Goal: Task Accomplishment & Management: Manage account settings

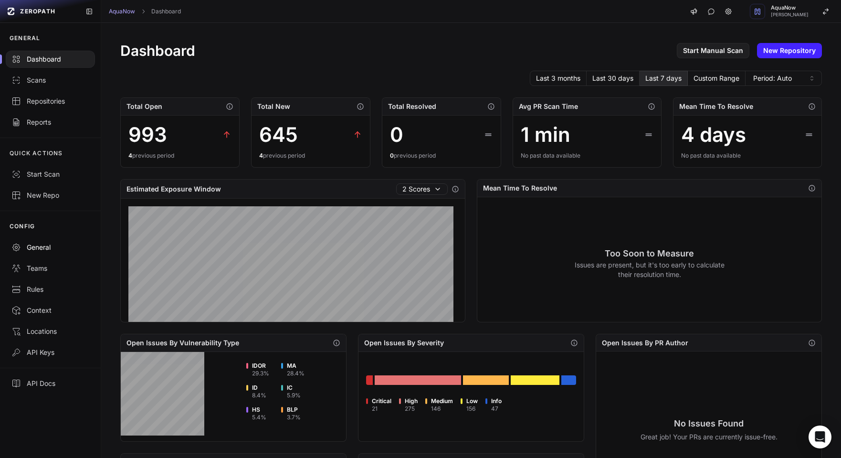
click at [37, 251] on div "General" at bounding box center [50, 248] width 78 height 10
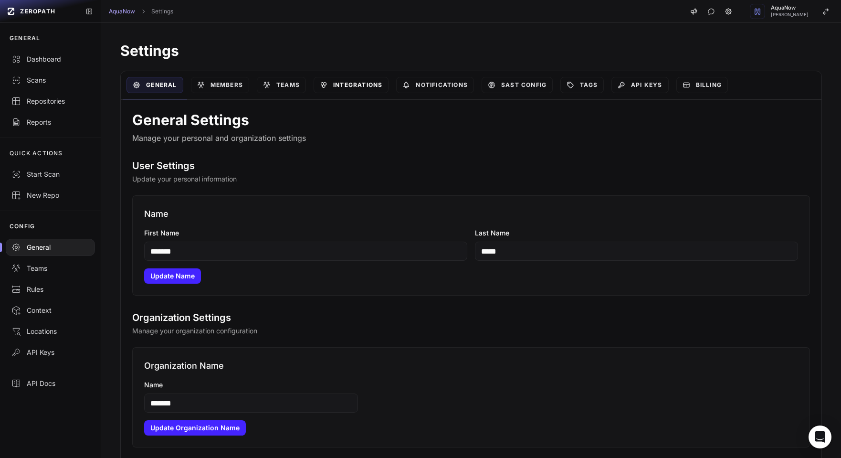
click at [359, 89] on link "Integrations" at bounding box center [351, 85] width 75 height 16
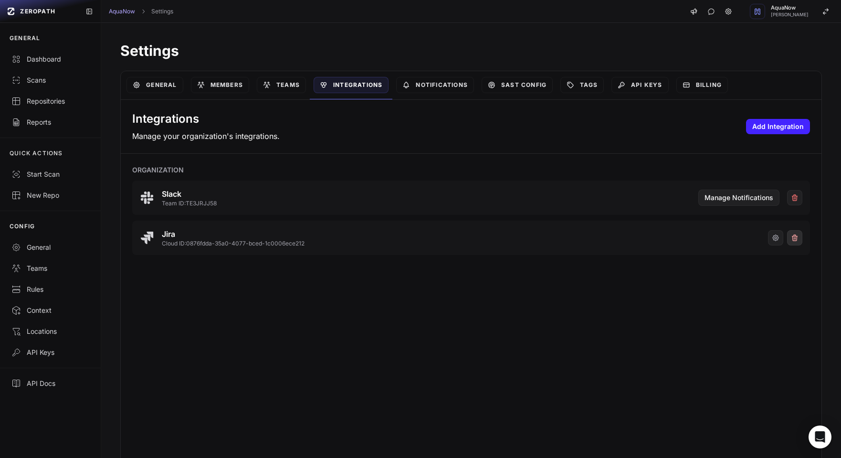
click at [787, 237] on button at bounding box center [794, 237] width 15 height 15
click at [761, 133] on button "Add Integration" at bounding box center [778, 126] width 64 height 15
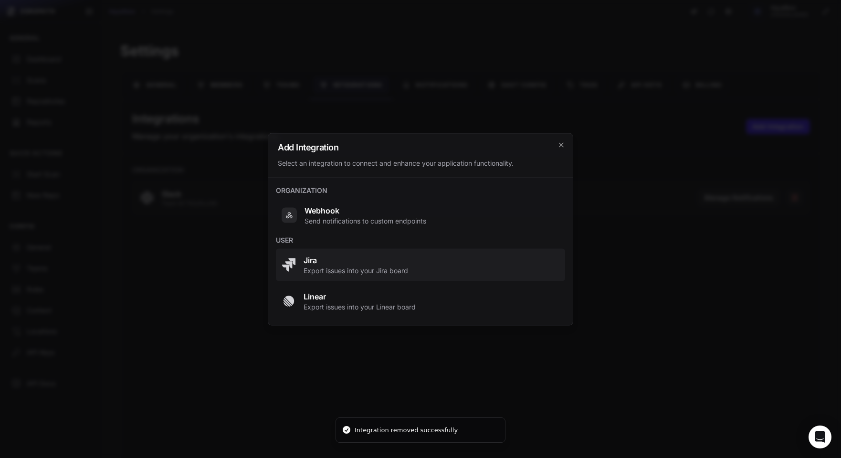
click at [306, 268] on span "Export issues into your Jira board" at bounding box center [356, 271] width 105 height 10
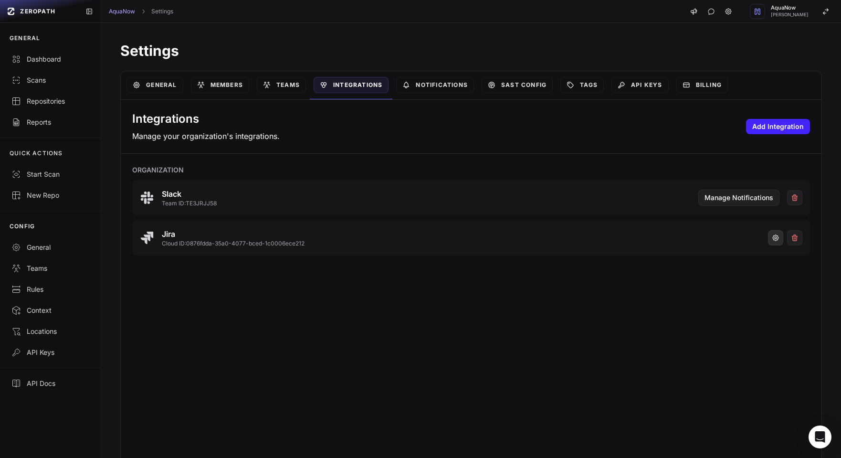
click at [768, 238] on button "button" at bounding box center [775, 237] width 15 height 15
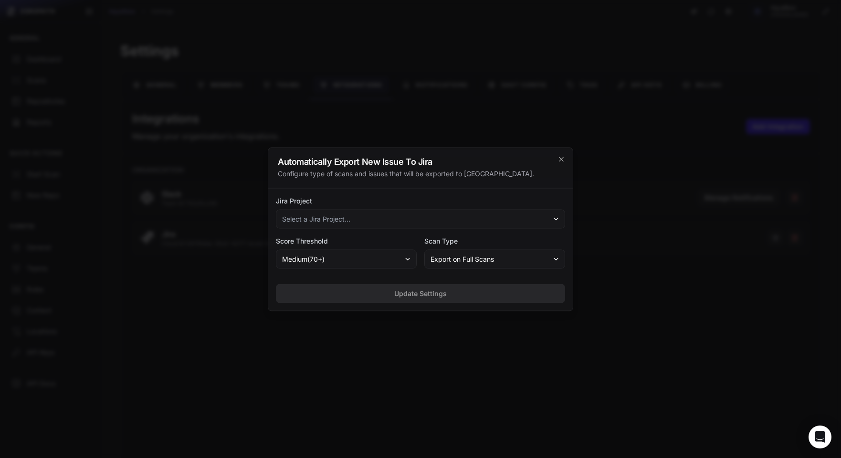
click at [458, 214] on button "Select a Jira Project..." at bounding box center [420, 218] width 289 height 19
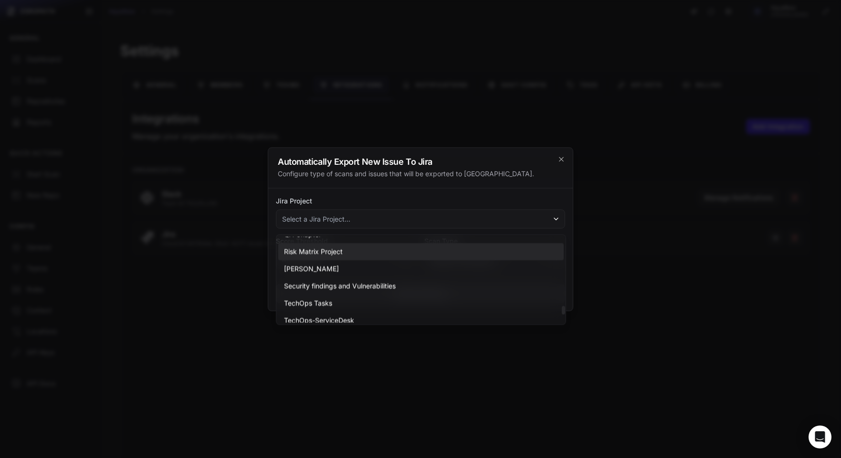
scroll to position [756, 0]
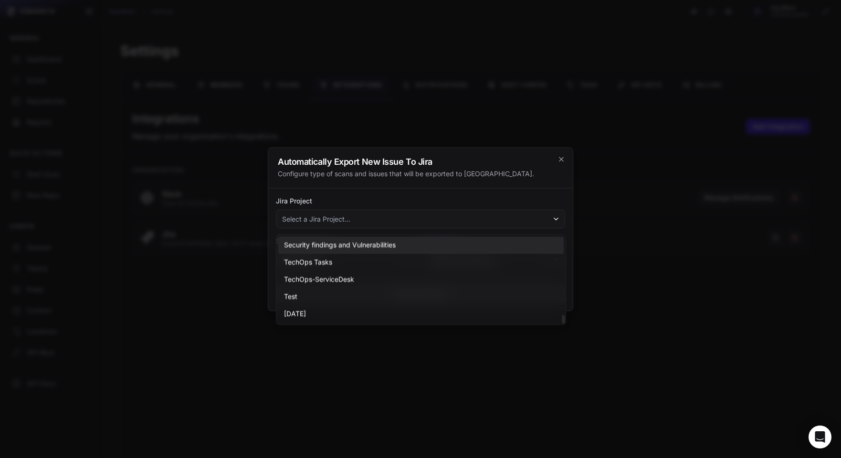
click at [403, 246] on div "Security findings and Vulnerabilities" at bounding box center [421, 244] width 286 height 17
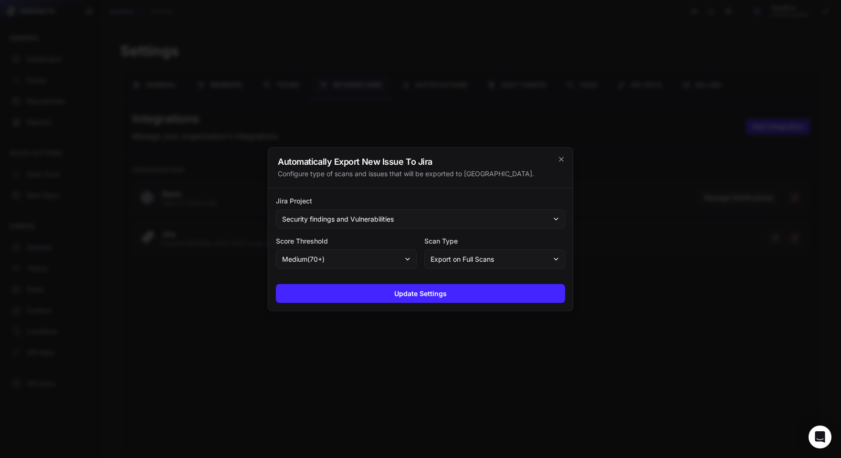
click at [458, 260] on span "Export on Full Scans" at bounding box center [463, 259] width 64 height 10
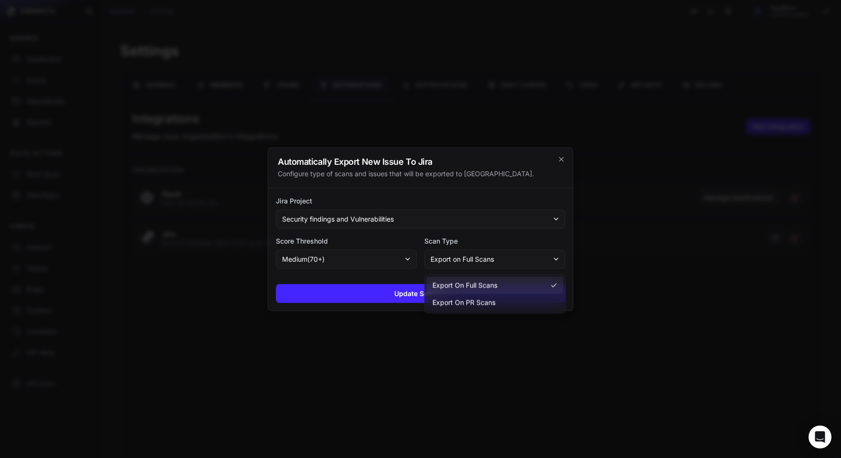
click at [365, 255] on button "medium ( 70 +)" at bounding box center [346, 258] width 141 height 19
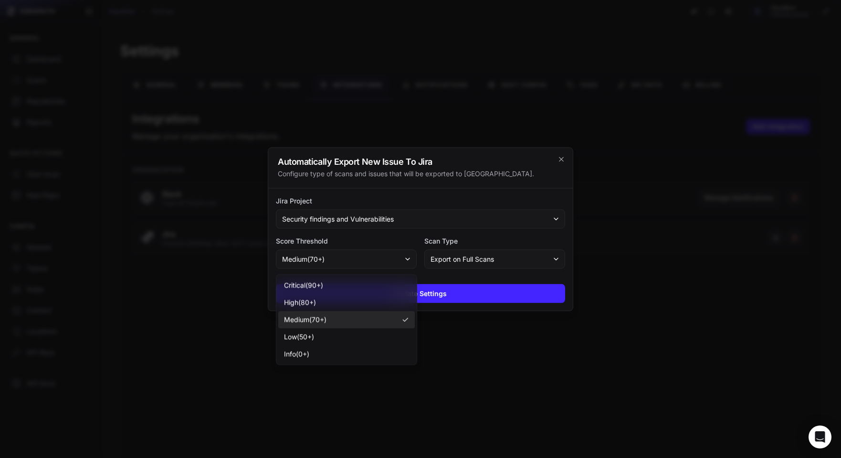
click at [341, 320] on div "medium ( 70 +)" at bounding box center [346, 319] width 137 height 17
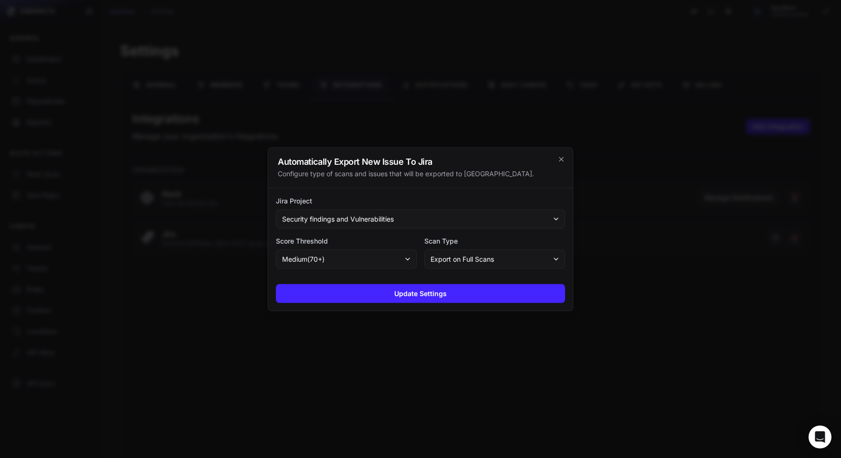
click at [441, 266] on button "Export on Full Scans" at bounding box center [495, 258] width 141 height 19
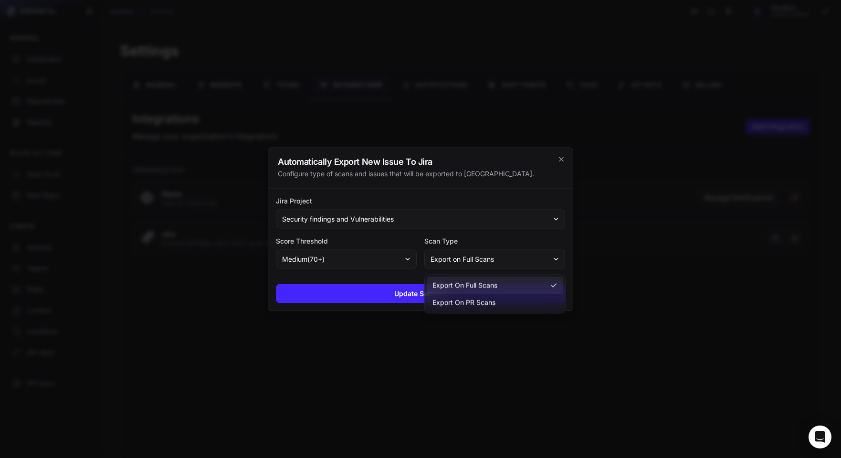
click at [412, 278] on div "Update Settings" at bounding box center [420, 293] width 305 height 34
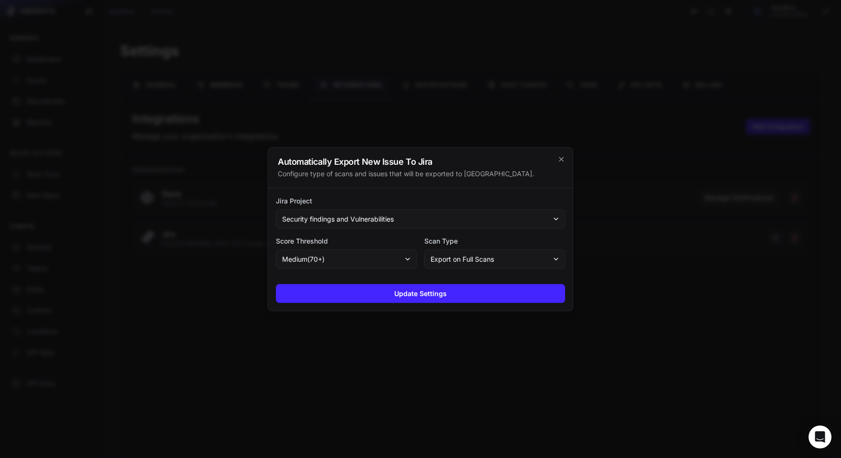
click at [449, 261] on span "Export on Full Scans" at bounding box center [463, 259] width 64 height 10
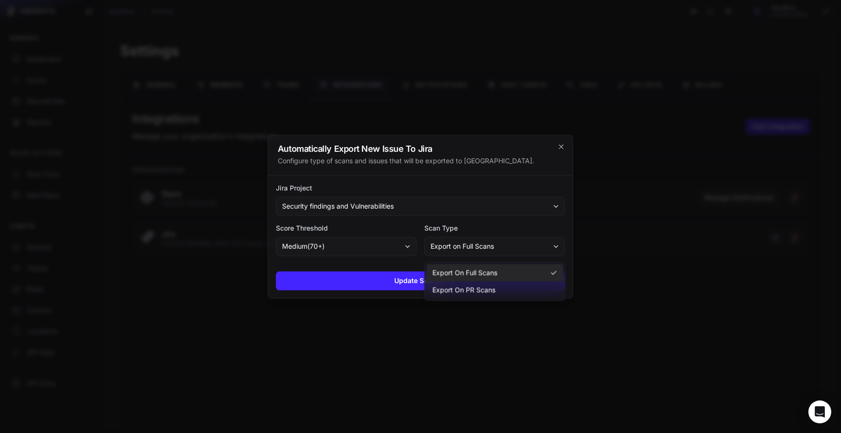
click at [449, 275] on span "Export on Full Scans" at bounding box center [465, 273] width 65 height 10
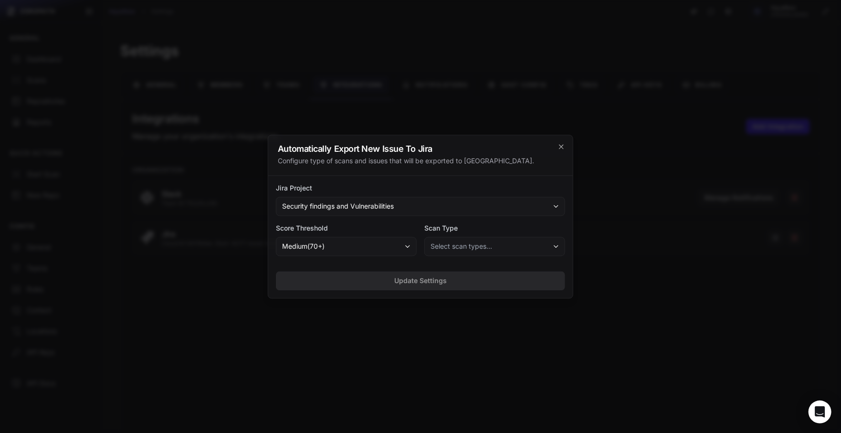
click at [455, 249] on span "Select scan types..." at bounding box center [462, 247] width 62 height 10
click at [462, 269] on span "Export on Full Scans" at bounding box center [465, 273] width 65 height 10
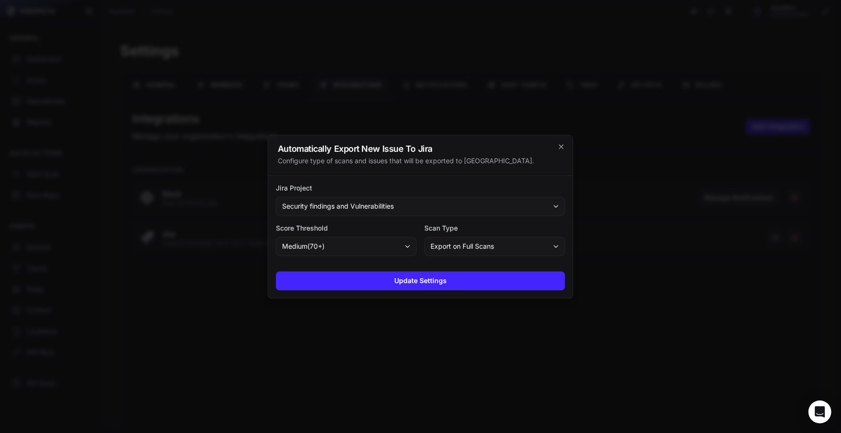
click at [521, 244] on button "Export on Full Scans" at bounding box center [495, 246] width 141 height 19
click at [495, 287] on span "Export on PR Scans" at bounding box center [464, 290] width 63 height 10
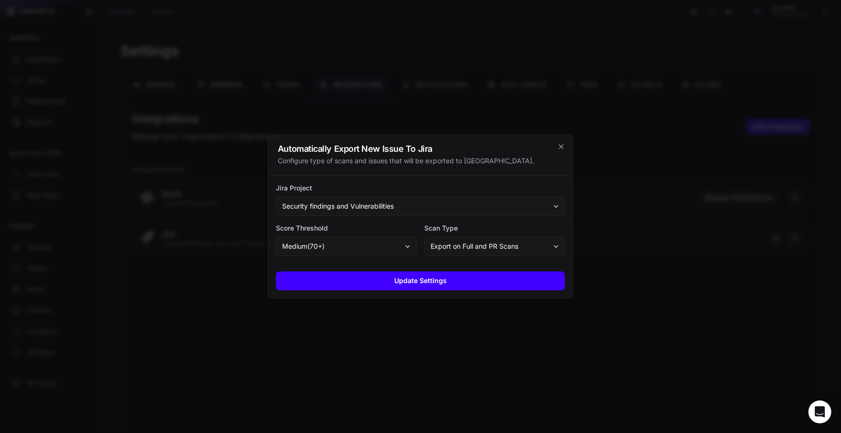
click at [463, 283] on button "Update Settings" at bounding box center [420, 280] width 289 height 19
